Goal: Information Seeking & Learning: Learn about a topic

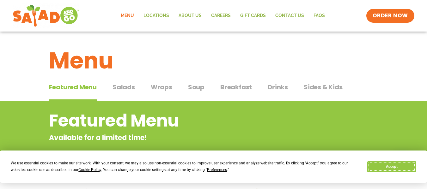
click at [372, 165] on button "Accept" at bounding box center [391, 166] width 49 height 11
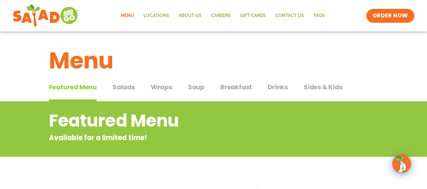
click at [160, 89] on span "Wraps" at bounding box center [161, 86] width 21 height 9
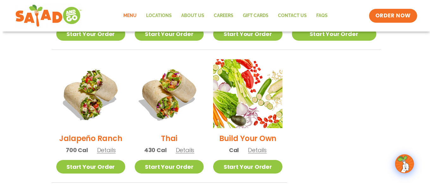
scroll to position [437, 0]
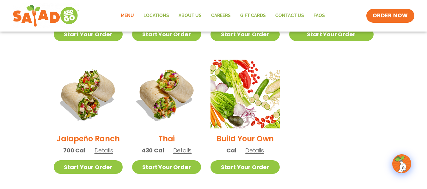
click at [189, 147] on span "Details" at bounding box center [182, 151] width 19 height 8
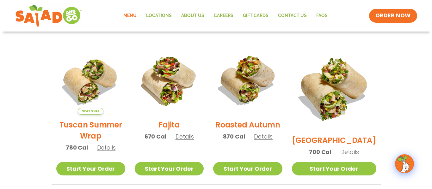
scroll to position [154, 0]
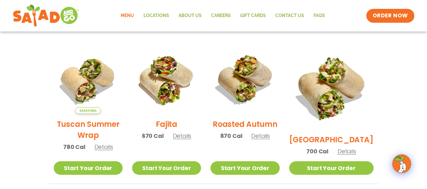
click at [270, 140] on span "Details" at bounding box center [260, 136] width 19 height 8
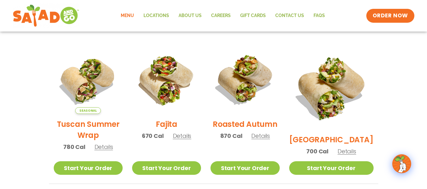
click at [191, 140] on span "Details" at bounding box center [182, 136] width 19 height 8
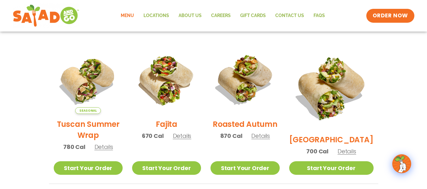
click at [107, 151] on span "Details" at bounding box center [103, 147] width 19 height 8
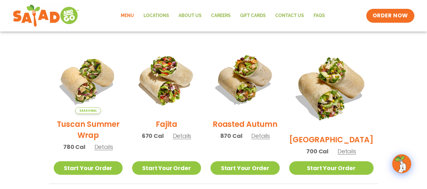
click at [268, 140] on span "Details" at bounding box center [260, 136] width 19 height 8
